Goal: Transaction & Acquisition: Purchase product/service

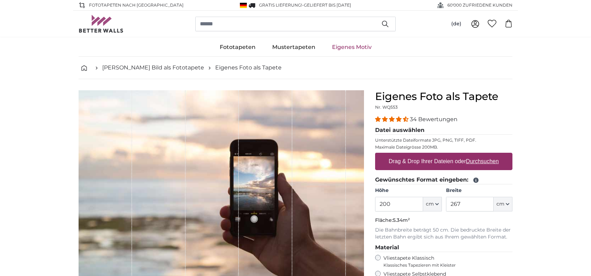
drag, startPoint x: 413, startPoint y: 205, endPoint x: 330, endPoint y: 202, distance: 83.5
click at [330, 202] on product-detail "Abbrechen Bild zuschneiden Bahnen ausblenden Eigenes Foto als Tapete Nr. WQ553 …" at bounding box center [295, 241] width 445 height 324
type input "310"
type input "409"
click at [405, 203] on input "310" at bounding box center [399, 204] width 48 height 15
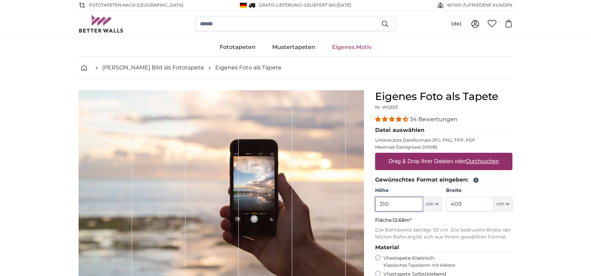
click at [341, 205] on product-detail "Abbrechen Bild zuschneiden Bahnen ausblenden Eigenes Foto als Tapete Nr. WQ553 …" at bounding box center [295, 241] width 445 height 324
type input "315"
type input "1"
type input "418"
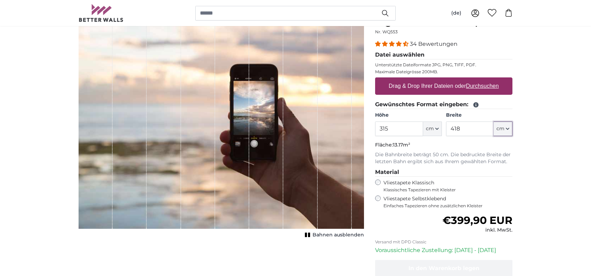
scroll to position [69, 0]
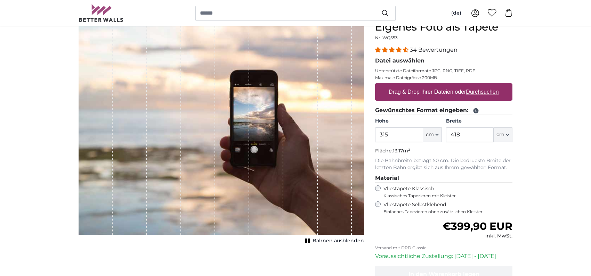
click at [427, 90] on label "Drag & Drop Ihrer Dateien oder Durchsuchen" at bounding box center [444, 92] width 116 height 14
click at [427, 85] on input "Drag & Drop Ihrer Dateien oder Durchsuchen" at bounding box center [443, 84] width 137 height 2
type input "**********"
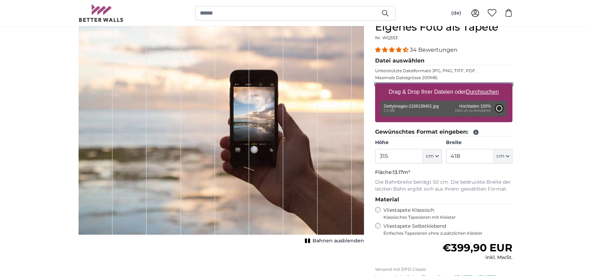
type input "200"
type input "300"
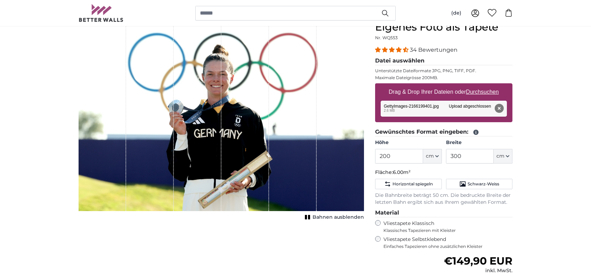
drag, startPoint x: 293, startPoint y: 101, endPoint x: 287, endPoint y: 114, distance: 14.6
click at [287, 114] on div "1 of 1" at bounding box center [293, 116] width 48 height 190
click at [330, 216] on span "Bahnen ausblenden" at bounding box center [337, 217] width 51 height 7
click at [330, 216] on span "Bahnen einblenden" at bounding box center [338, 217] width 51 height 7
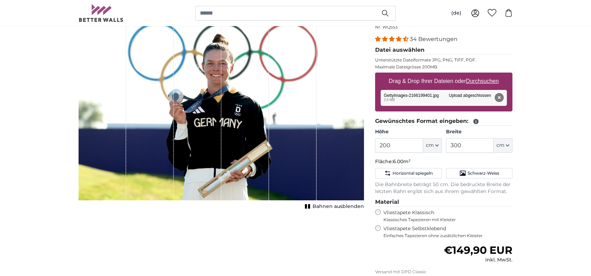
scroll to position [69, 0]
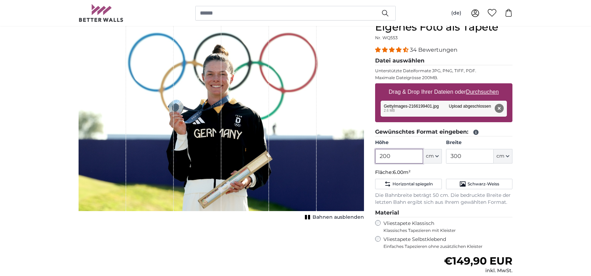
drag, startPoint x: 404, startPoint y: 156, endPoint x: 355, endPoint y: 155, distance: 49.0
click at [355, 155] on product-detail "Abbrechen Bild zuschneiden Bahnen ausblenden Eigenes Foto als Tapete Nr. WQ553 …" at bounding box center [295, 189] width 445 height 359
type input "315"
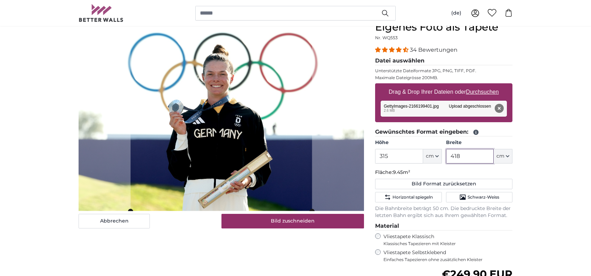
type input "418"
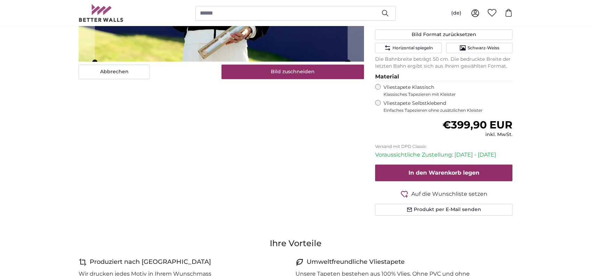
scroll to position [208, 0]
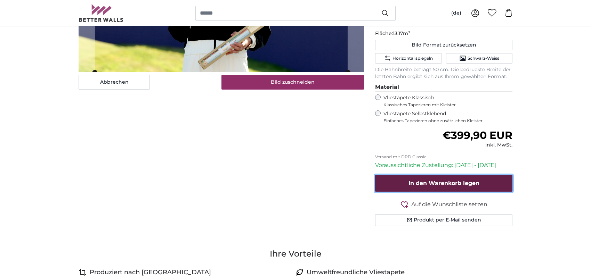
click at [461, 186] on span "In den Warenkorb legen" at bounding box center [443, 183] width 71 height 7
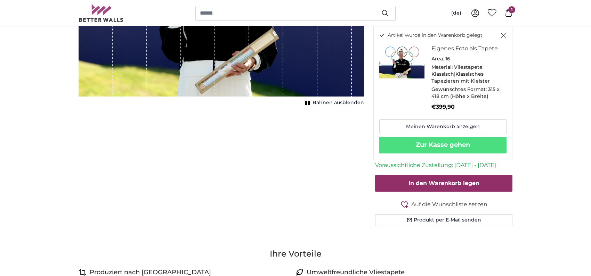
click at [502, 36] on icon "Schließen" at bounding box center [503, 36] width 6 height 6
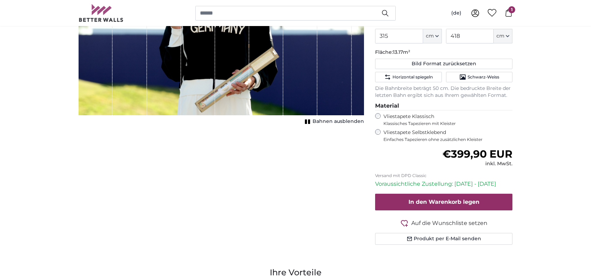
scroll to position [174, 0]
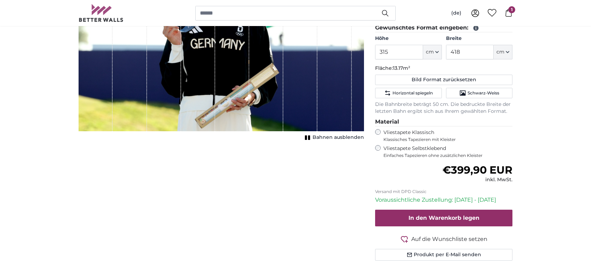
click at [509, 13] on icon at bounding box center [509, 13] width 8 height 8
